Goal: Transaction & Acquisition: Book appointment/travel/reservation

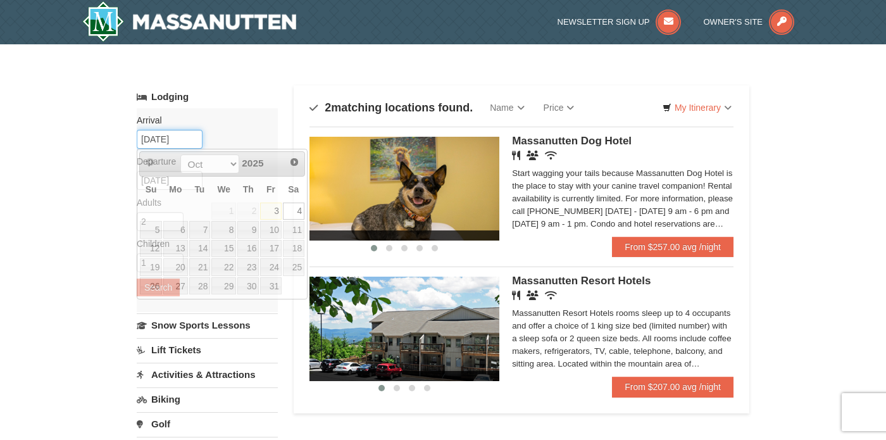
click at [183, 137] on input "[DATE]" at bounding box center [170, 139] width 66 height 19
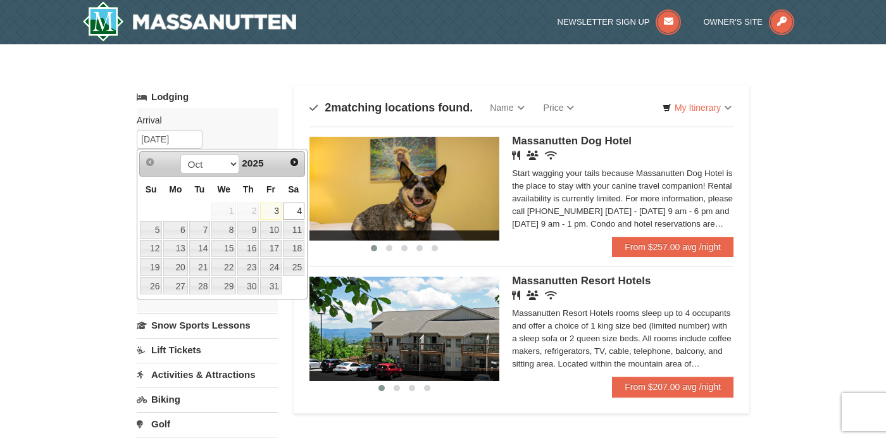
click at [294, 211] on link "4" at bounding box center [294, 212] width 22 height 18
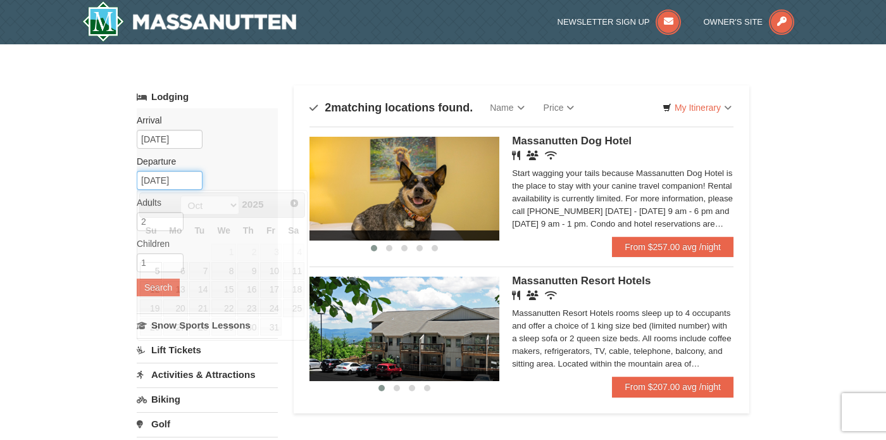
click at [186, 181] on input "[DATE]" at bounding box center [170, 180] width 66 height 19
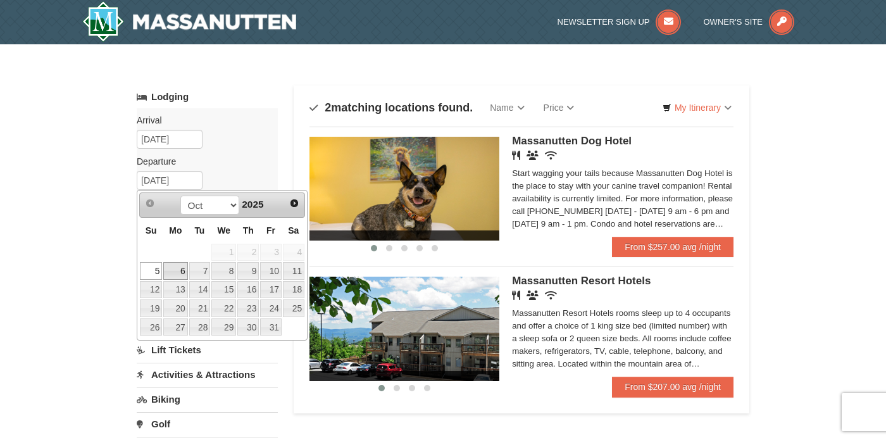
click at [177, 267] on link "6" at bounding box center [175, 271] width 24 height 18
type input "[DATE]"
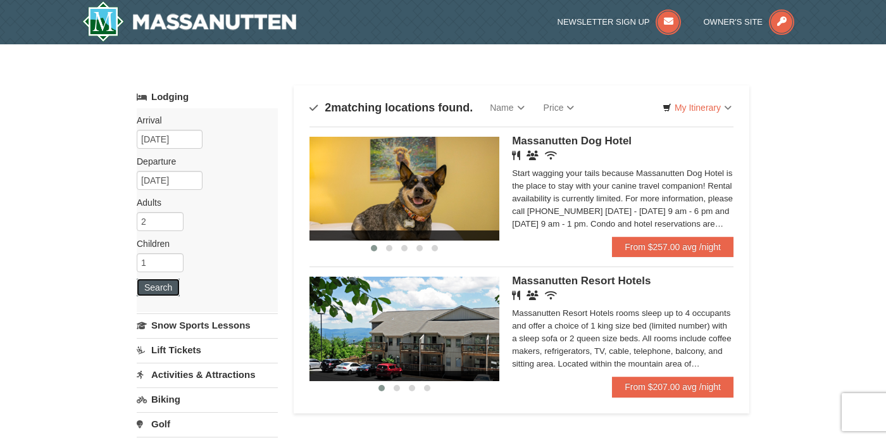
click at [160, 285] on button "Search" at bounding box center [158, 287] width 43 height 18
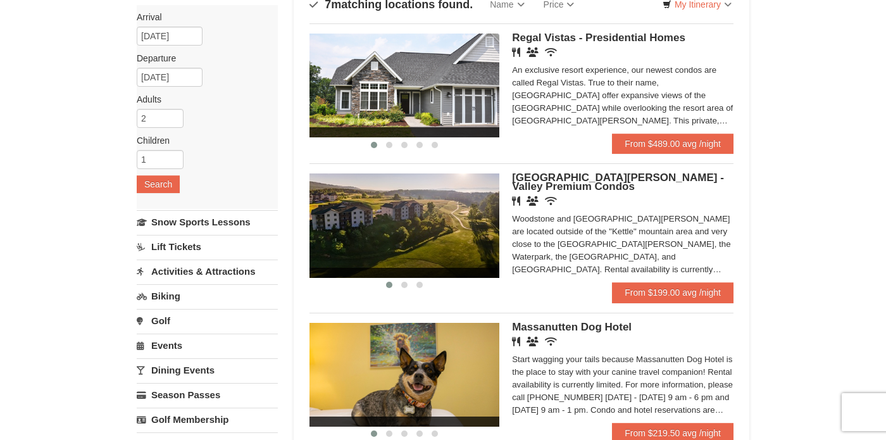
scroll to position [103, 0]
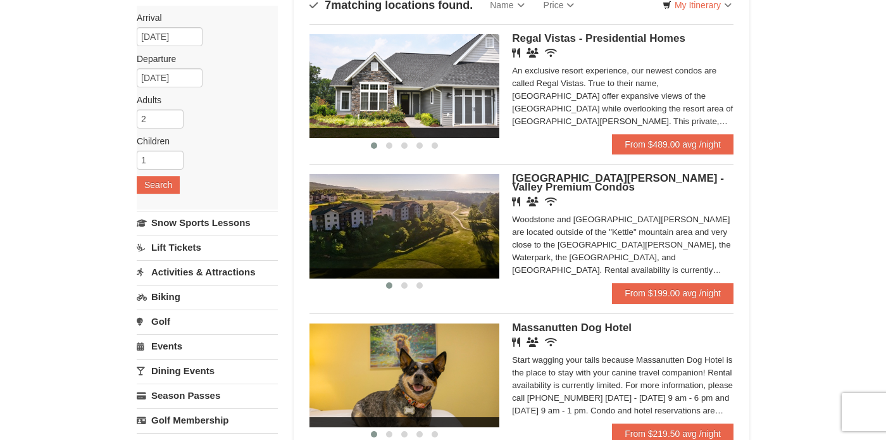
click at [425, 223] on img at bounding box center [404, 226] width 190 height 104
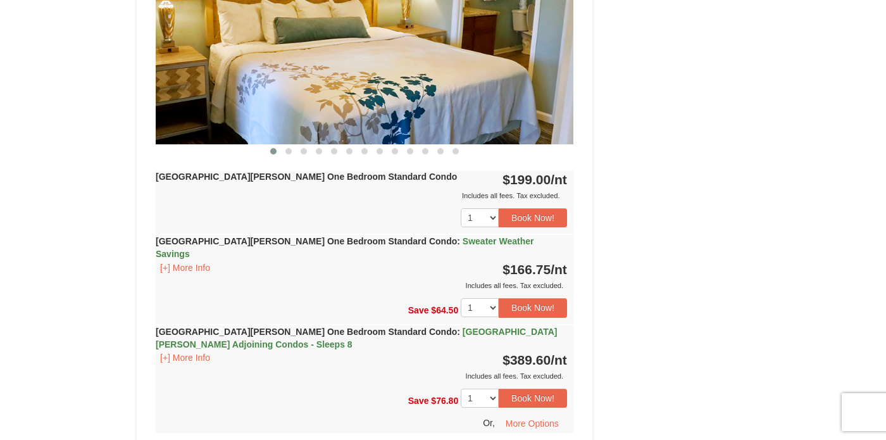
scroll to position [606, 0]
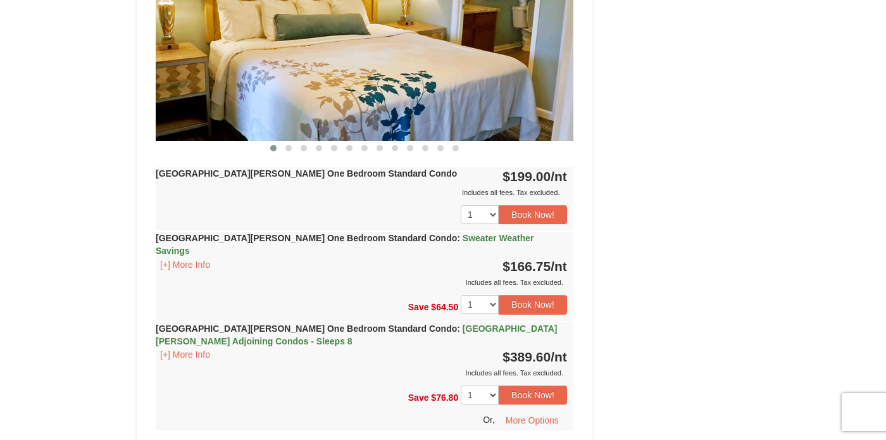
click at [169, 244] on div "Woodstone Meadows One Bedroom Standard Condo : Sweater Weather Savings [+] More…" at bounding box center [365, 260] width 418 height 57
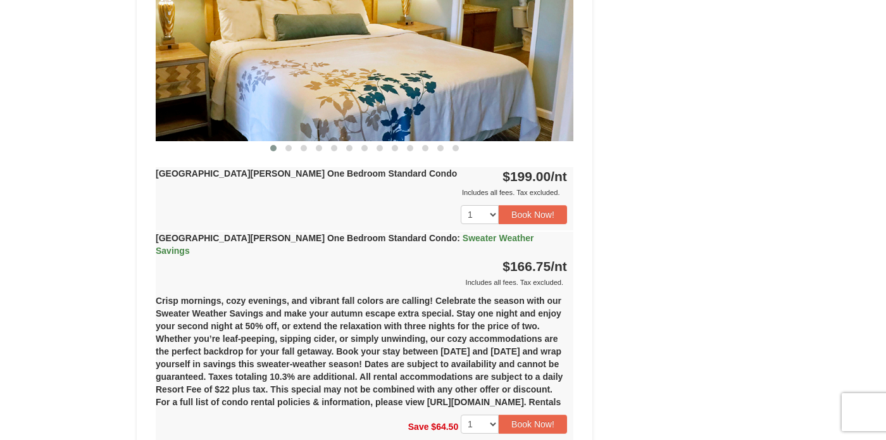
click at [170, 251] on div "Woodstone Meadows One Bedroom Standard Condo : Sweater Weather Savings [+] More…" at bounding box center [365, 260] width 418 height 57
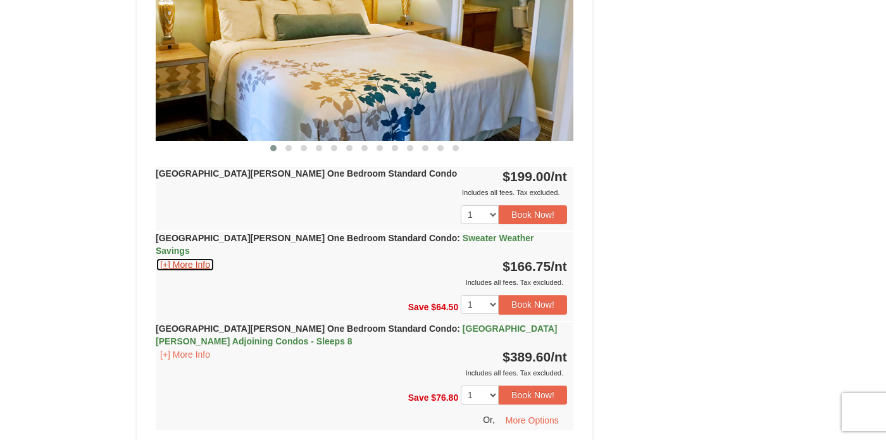
click at [170, 258] on button "[+] More Info" at bounding box center [185, 265] width 59 height 14
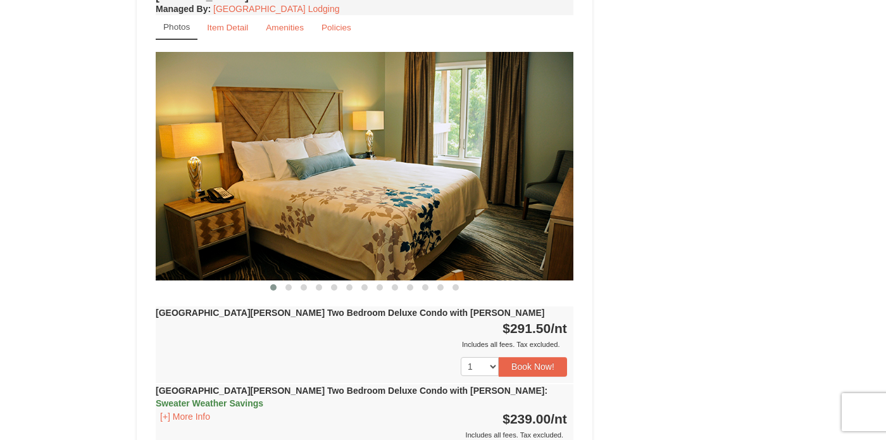
scroll to position [1873, 0]
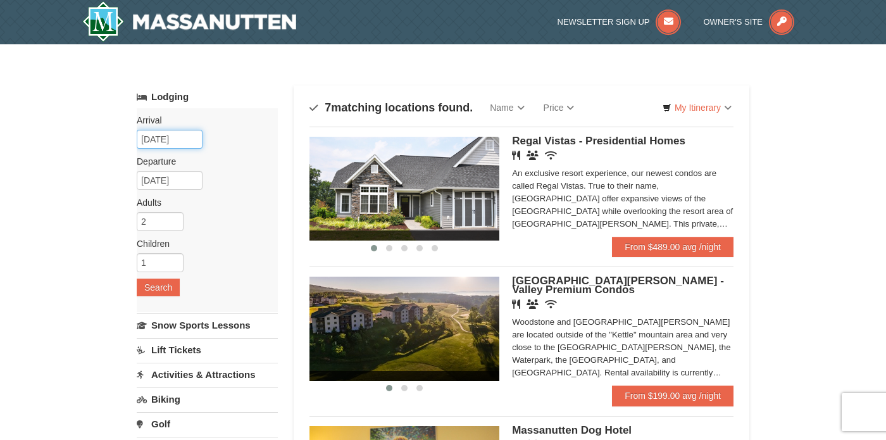
click at [161, 140] on input "[DATE]" at bounding box center [170, 139] width 66 height 19
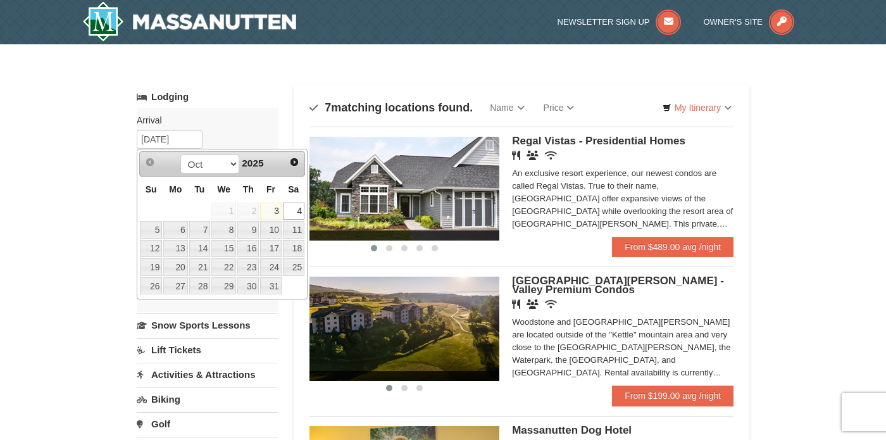
click at [299, 211] on link "4" at bounding box center [294, 212] width 22 height 18
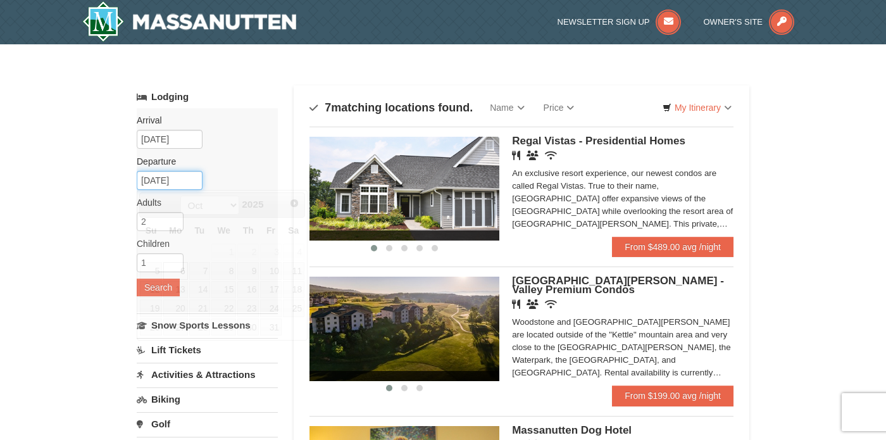
click at [178, 177] on input "[DATE]" at bounding box center [170, 180] width 66 height 19
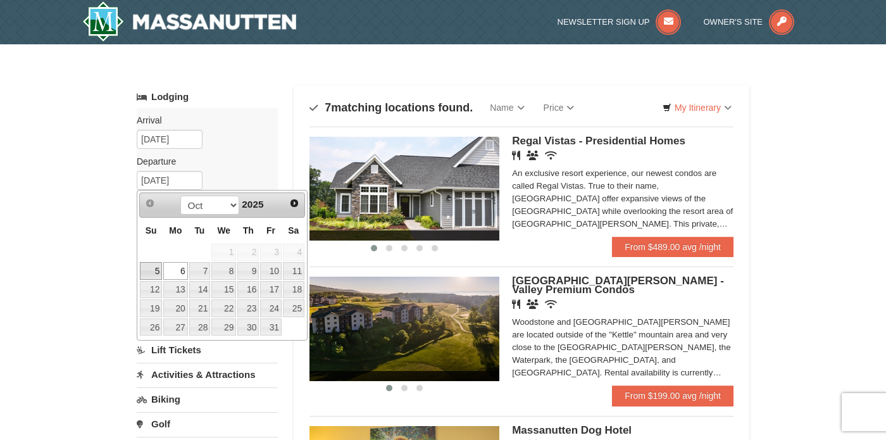
click at [154, 273] on link "5" at bounding box center [151, 271] width 22 height 18
type input "10/05/2025"
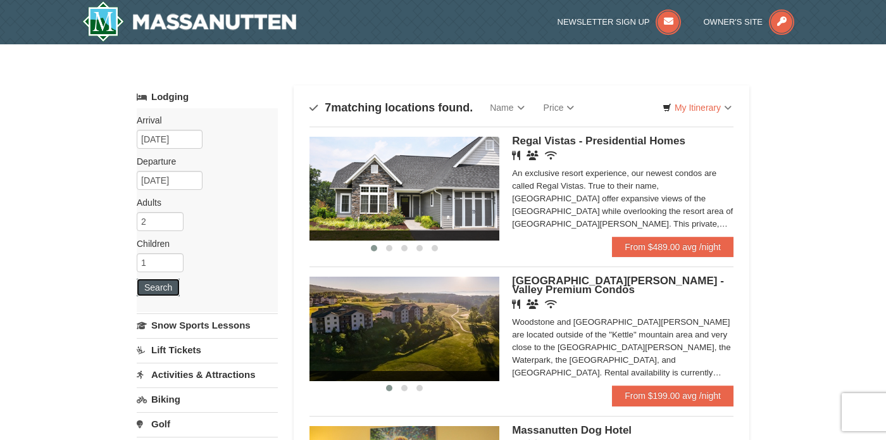
click at [164, 282] on button "Search" at bounding box center [158, 287] width 43 height 18
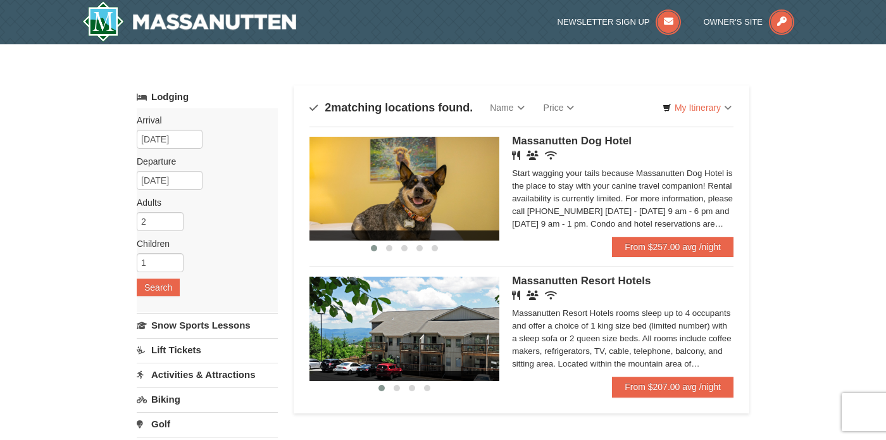
click at [437, 321] on img at bounding box center [404, 329] width 190 height 104
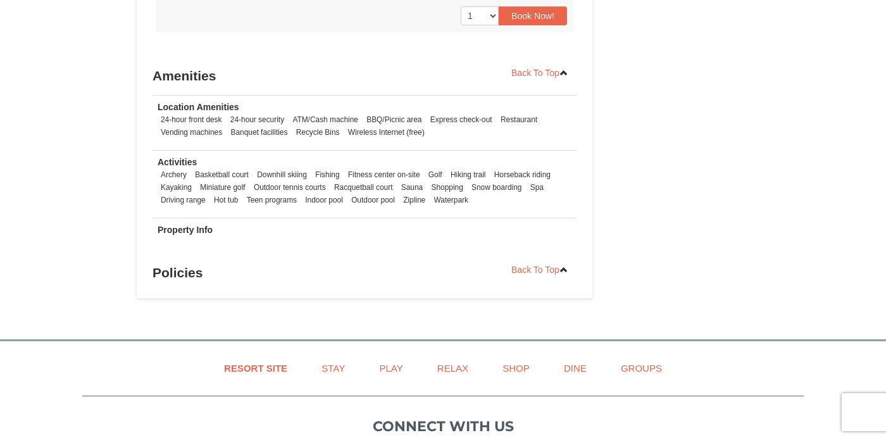
scroll to position [832, 0]
